Goal: Find specific page/section: Find specific page/section

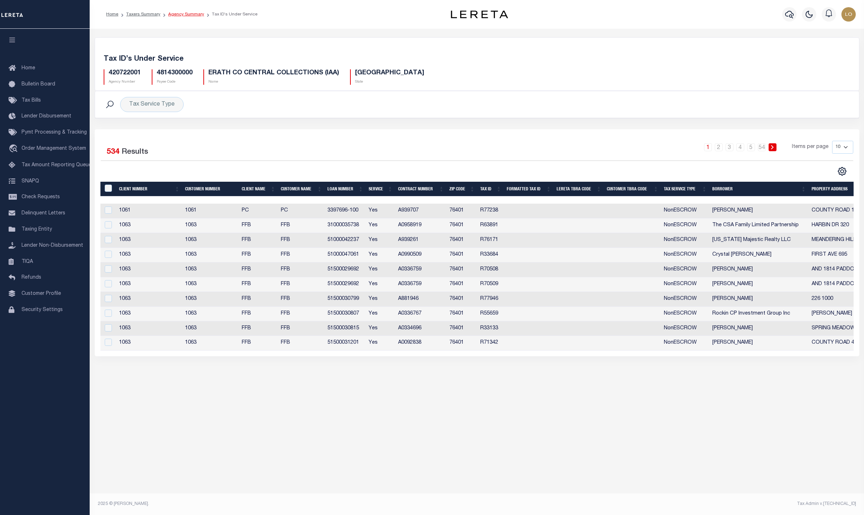
click at [178, 14] on link "Agency Summary" at bounding box center [186, 14] width 36 height 4
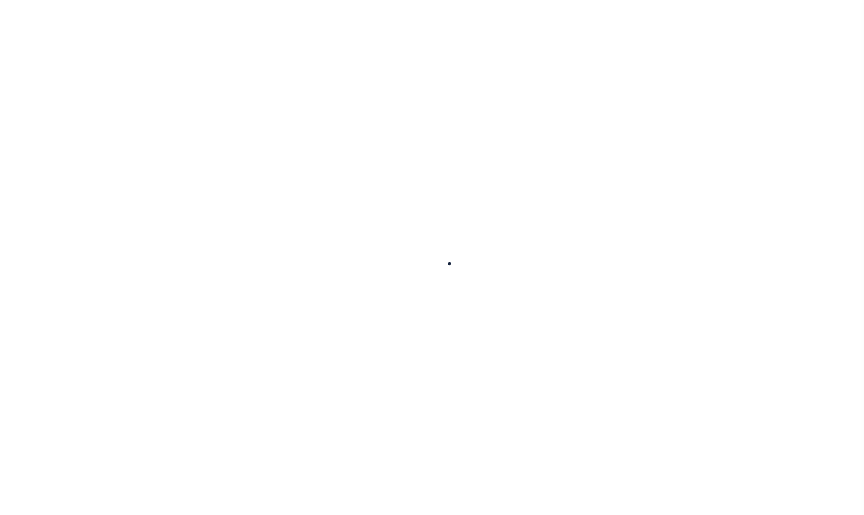
select select
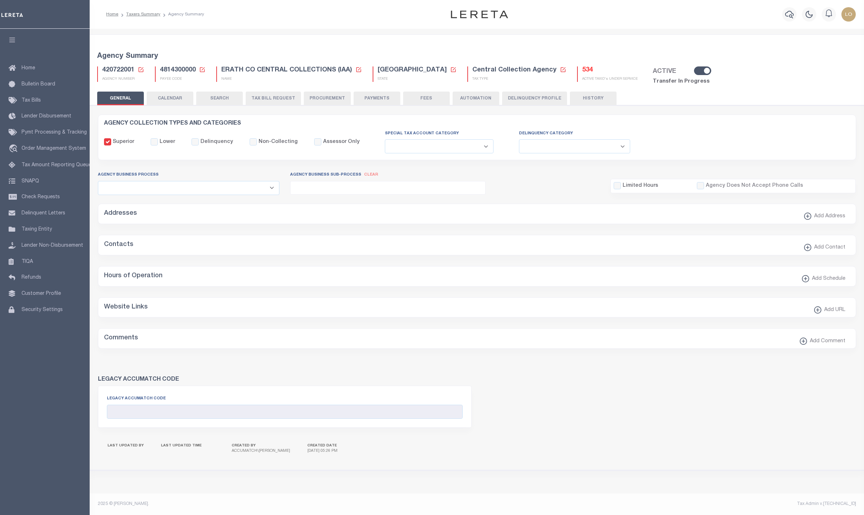
checkbox input "false"
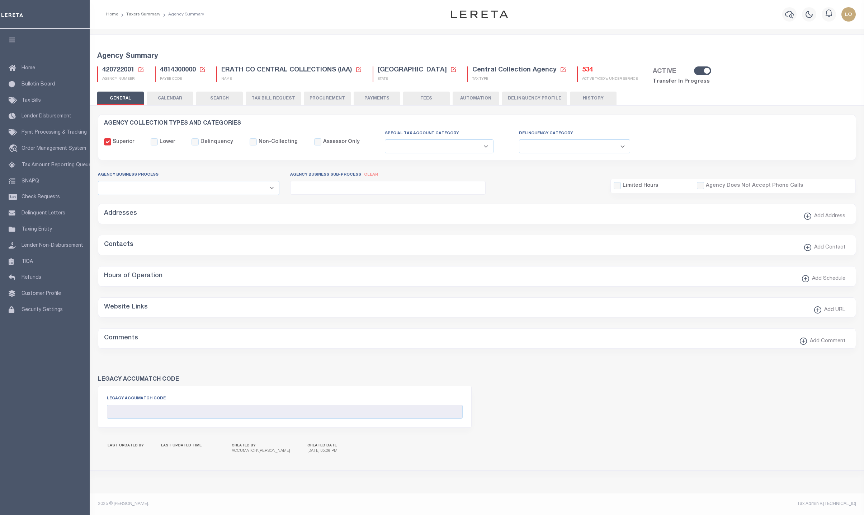
type input "4814300000"
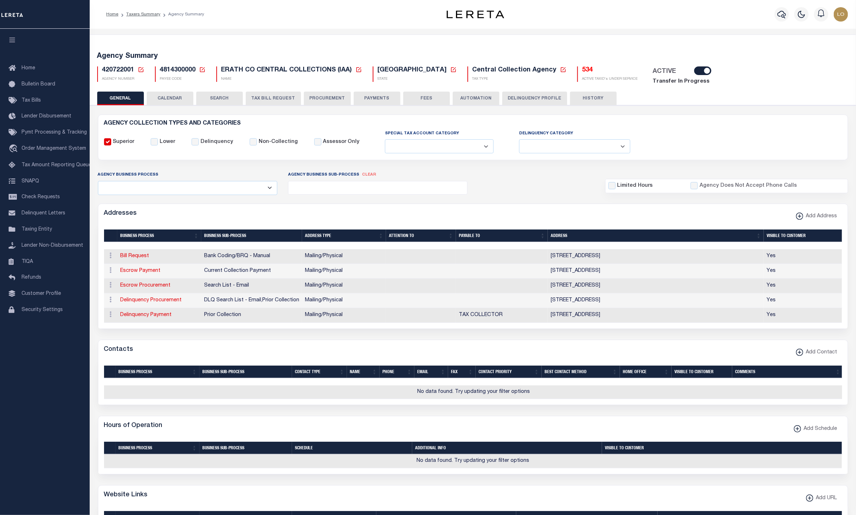
click at [201, 69] on icon at bounding box center [202, 69] width 6 height 6
click at [228, 98] on input "Payee Code" at bounding box center [257, 95] width 85 height 14
paste input "900904003"
type input "900904003"
click at [285, 117] on button "Ok" at bounding box center [283, 114] width 36 height 13
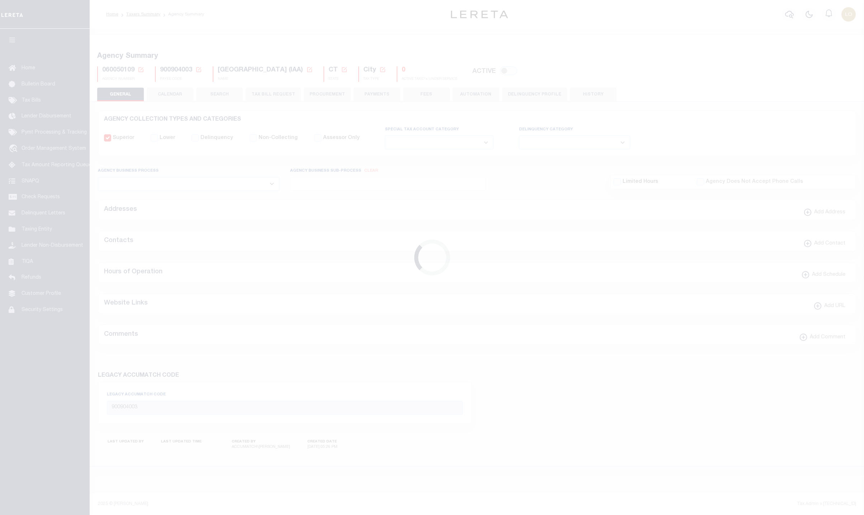
select select
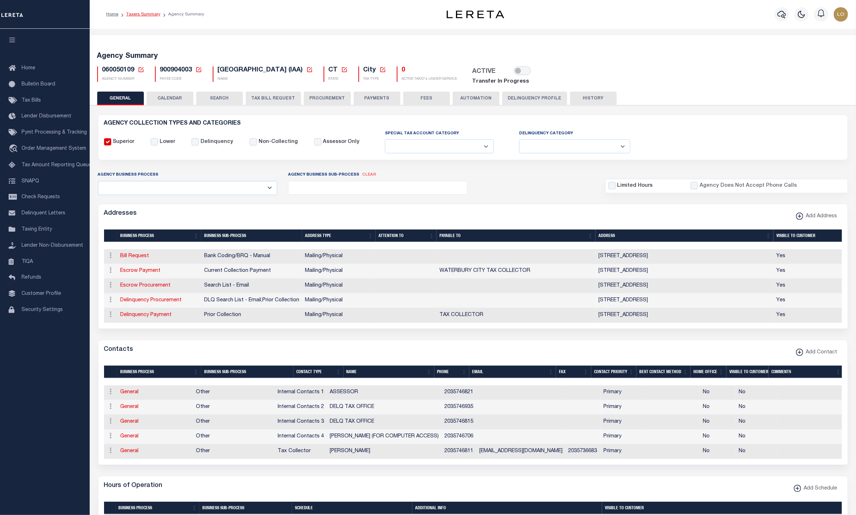
click at [148, 13] on link "Taxers Summary" at bounding box center [143, 14] width 34 height 4
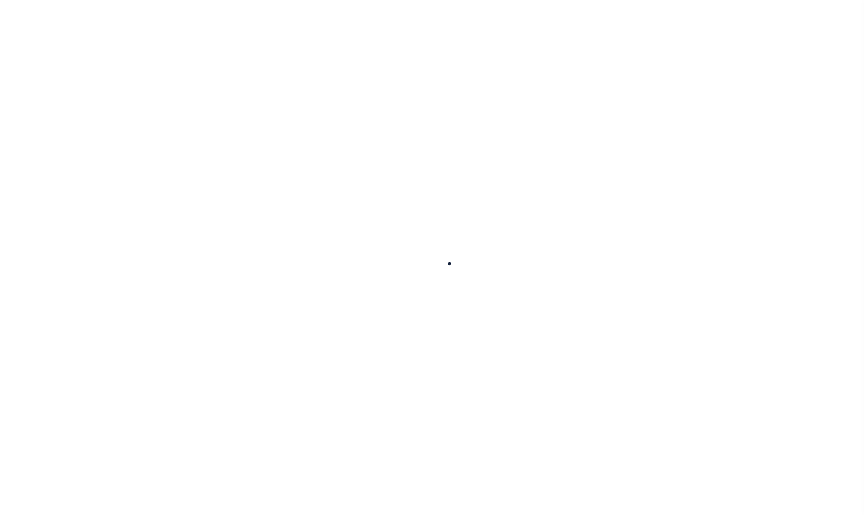
select select
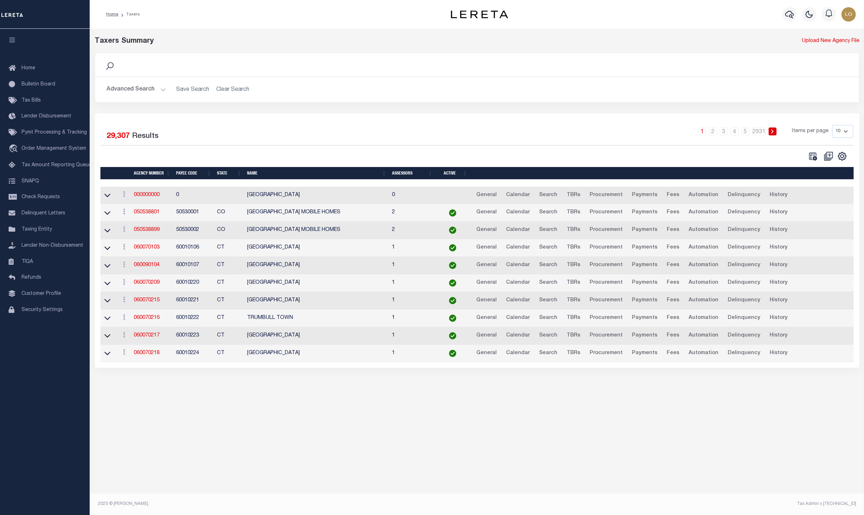
click at [132, 84] on button "Advanced Search" at bounding box center [137, 90] width 60 height 14
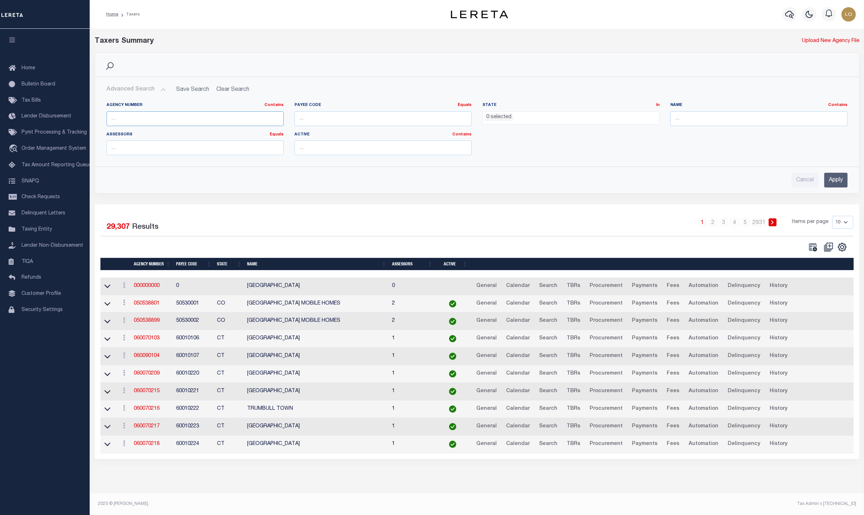
click at [176, 117] on input "text" at bounding box center [195, 118] width 177 height 15
paste input "900904003"
type input "900904003"
click at [324, 113] on input "number" at bounding box center [383, 118] width 177 height 15
paste input "900904003"
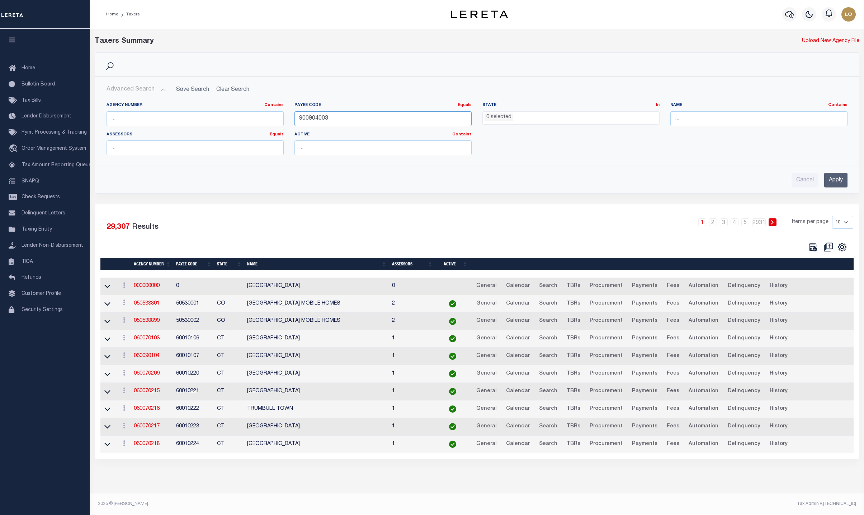
type input "900904003"
click at [834, 182] on input "Apply" at bounding box center [836, 180] width 23 height 15
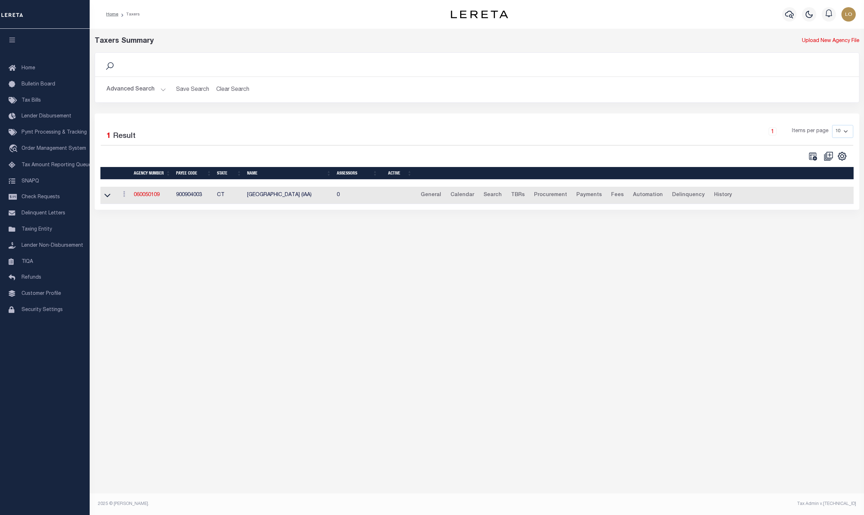
click at [110, 197] on link at bounding box center [107, 194] width 8 height 5
